Goal: Task Accomplishment & Management: Use online tool/utility

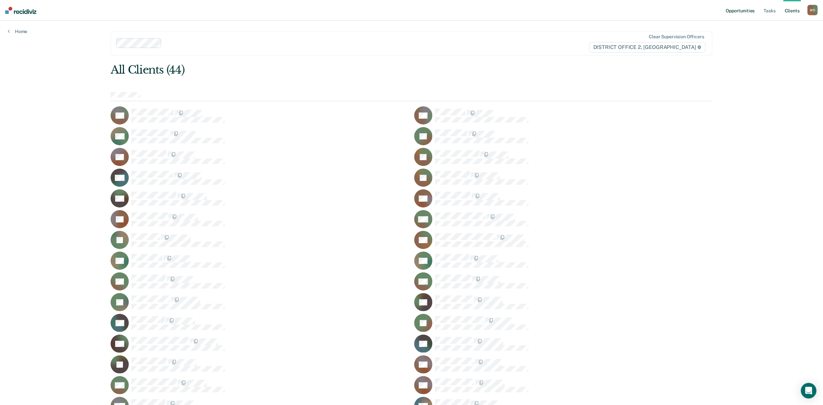
click at [741, 8] on link "Opportunities" at bounding box center [739, 10] width 31 height 21
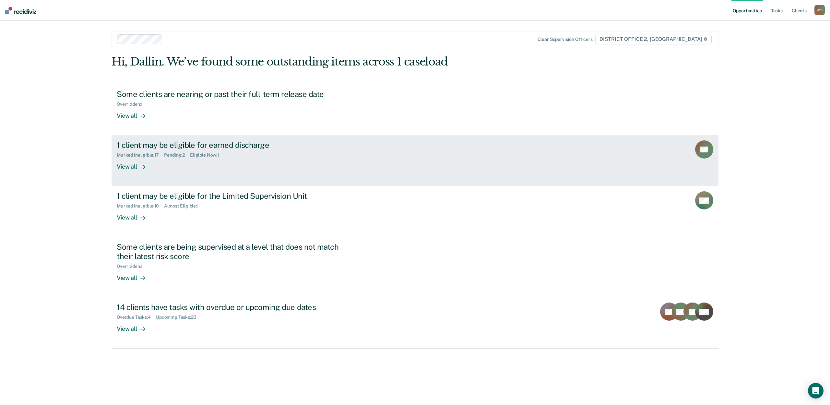
click at [130, 168] on div "View all" at bounding box center [135, 164] width 36 height 13
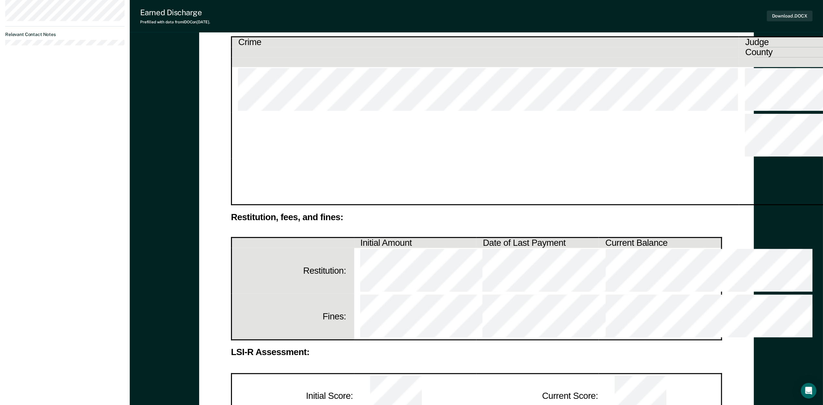
scroll to position [259, 0]
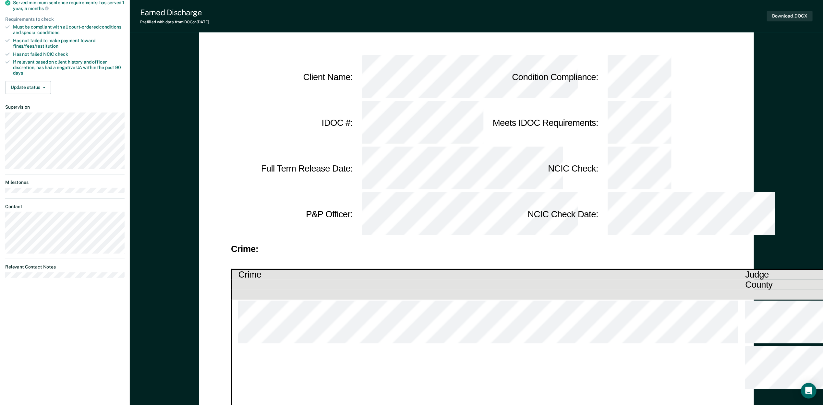
scroll to position [130, 0]
